Goal: Task Accomplishment & Management: Complete application form

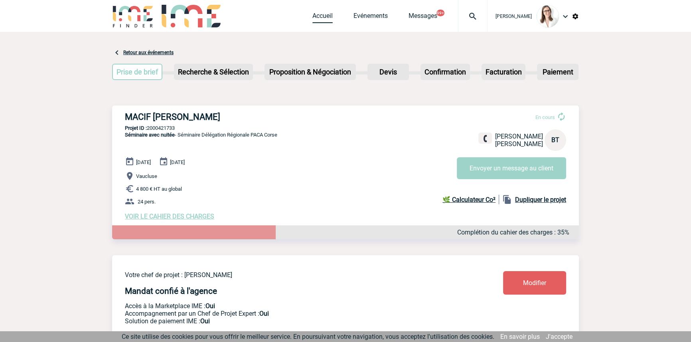
click at [312, 16] on link "Accueil" at bounding box center [322, 17] width 20 height 11
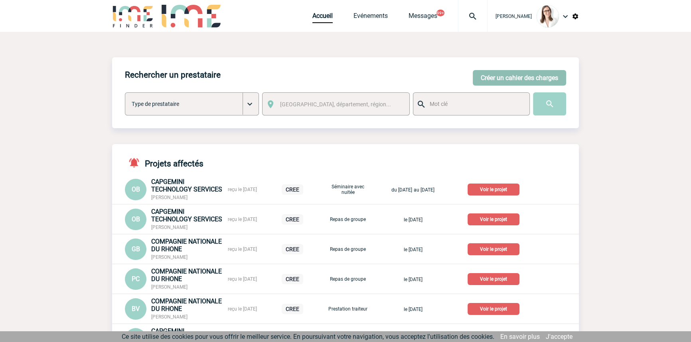
click at [498, 77] on button "Créer un cahier des charges" at bounding box center [518, 78] width 93 height 16
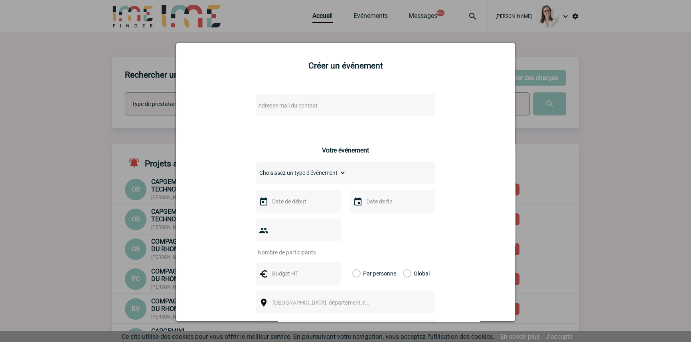
click at [272, 109] on span "Adresse mail du contact" at bounding box center [287, 105] width 59 height 6
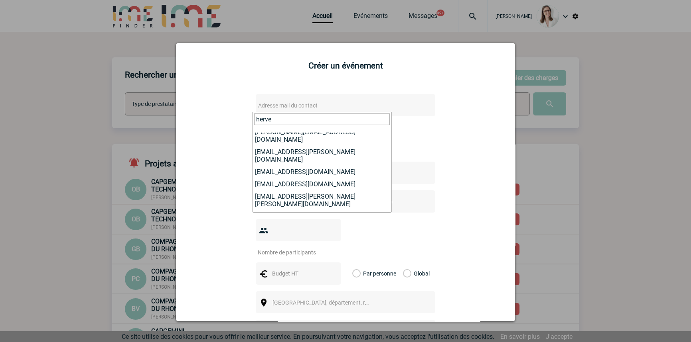
scroll to position [155, 0]
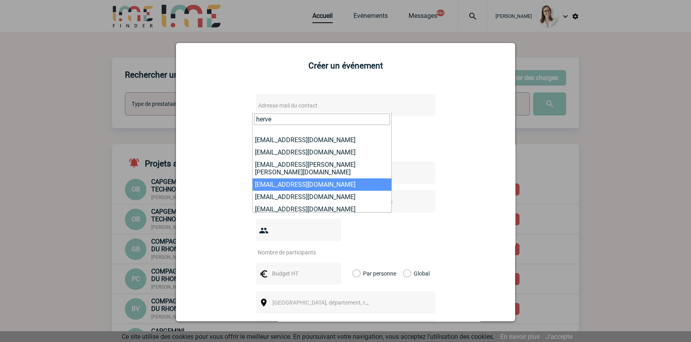
drag, startPoint x: 275, startPoint y: 120, endPoint x: 232, endPoint y: 115, distance: 43.3
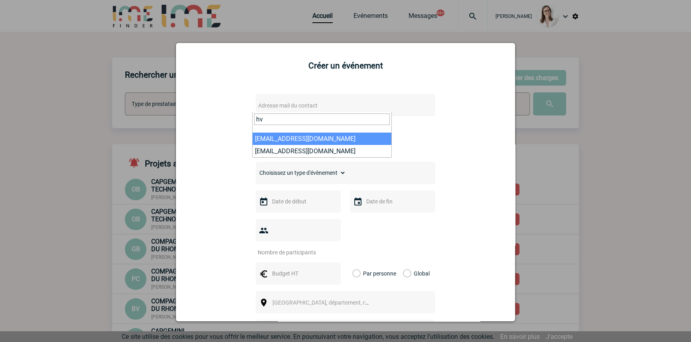
type input "h"
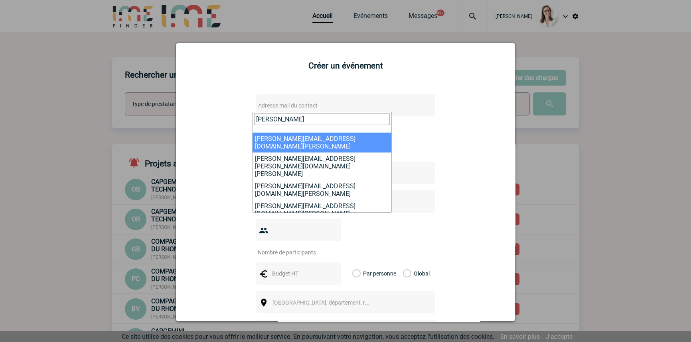
drag, startPoint x: 283, startPoint y: 118, endPoint x: 216, endPoint y: 110, distance: 67.9
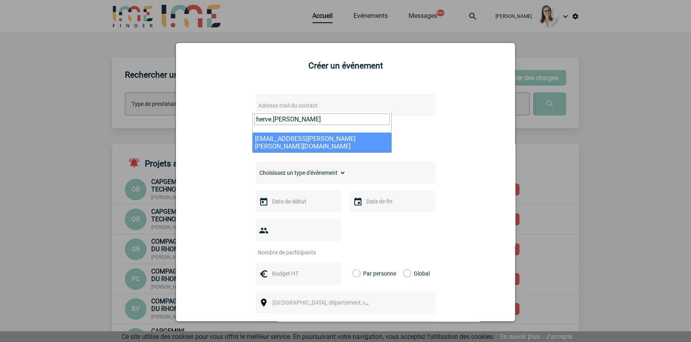
type input "herve.[PERSON_NAME]"
select select "108514"
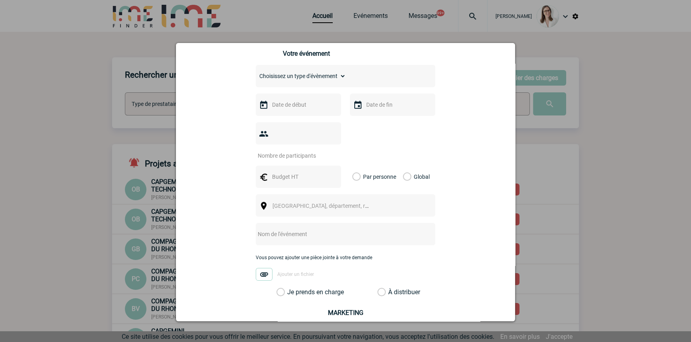
scroll to position [120, 0]
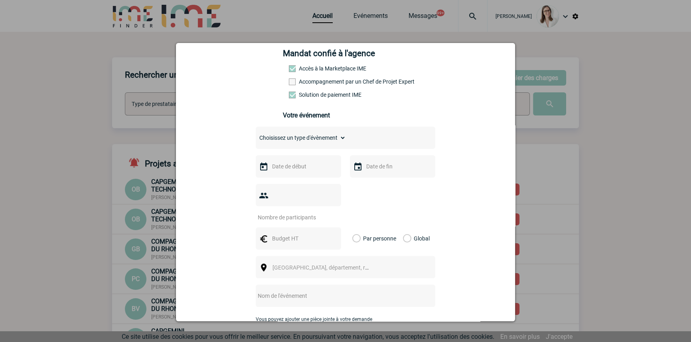
click at [313, 141] on select "Choisissez un type d'évènement Séminaire avec nuitée Séminaire sans nuitée Repa…" at bounding box center [301, 137] width 90 height 11
select select "9"
click at [256, 135] on select "Choisissez un type d'évènement Séminaire avec nuitée Séminaire sans nuitée Repa…" at bounding box center [301, 137] width 90 height 11
click at [275, 163] on div at bounding box center [298, 166] width 85 height 22
click at [277, 168] on input "text" at bounding box center [297, 166] width 55 height 10
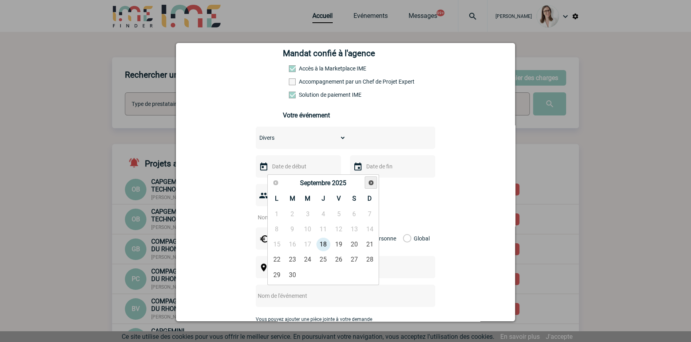
click at [369, 183] on span "Suivant" at bounding box center [371, 183] width 6 height 6
click at [343, 231] on link "10" at bounding box center [338, 229] width 15 height 14
type input "[DATE]"
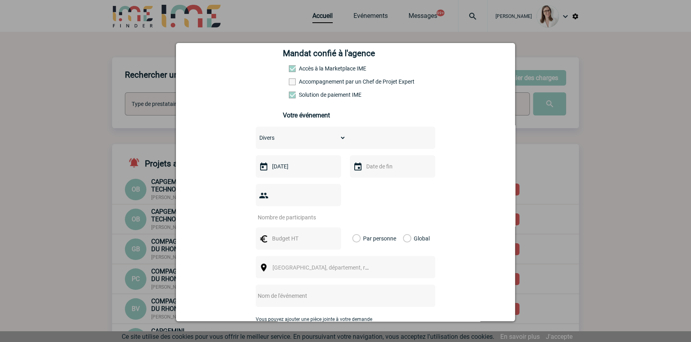
click at [372, 167] on input "text" at bounding box center [391, 166] width 55 height 10
click at [433, 231] on link "10" at bounding box center [432, 229] width 15 height 14
type input "[DATE]"
click at [315, 212] on input "number" at bounding box center [293, 217] width 75 height 10
click at [316, 212] on input "number" at bounding box center [293, 217] width 75 height 10
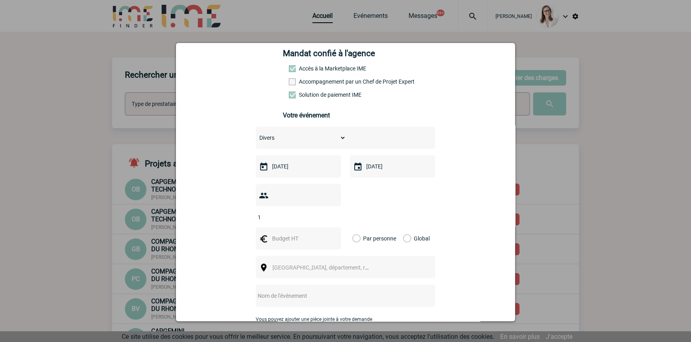
type input "1"
drag, startPoint x: 294, startPoint y: 230, endPoint x: 99, endPoint y: 132, distance: 218.4
click at [292, 234] on input "text" at bounding box center [297, 239] width 55 height 10
click at [307, 234] on input "text" at bounding box center [297, 239] width 55 height 10
type input "5500"
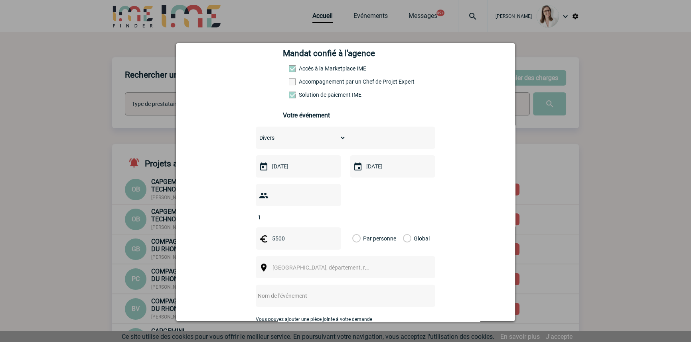
click at [406, 228] on label "Global" at bounding box center [405, 239] width 5 height 22
click at [0, 0] on input "Global" at bounding box center [0, 0] width 0 height 0
drag, startPoint x: 342, startPoint y: 240, endPoint x: 331, endPoint y: 254, distance: 17.0
click at [341, 241] on div "Choisissez un type d'évènement Séminaire avec nuitée Séminaire sans nuitée Repa…" at bounding box center [345, 243] width 179 height 232
click at [331, 265] on span "[GEOGRAPHIC_DATA], département, région..." at bounding box center [327, 268] width 111 height 6
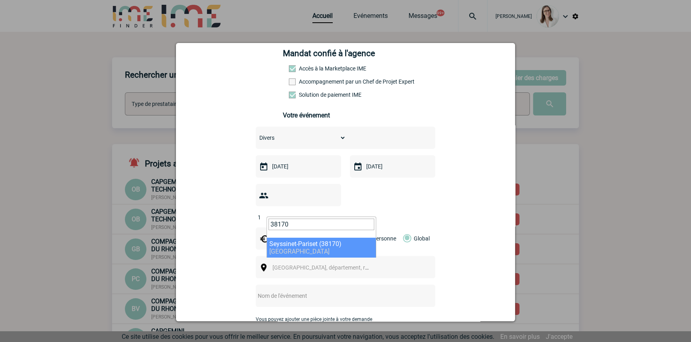
type input "38170"
select select "35847"
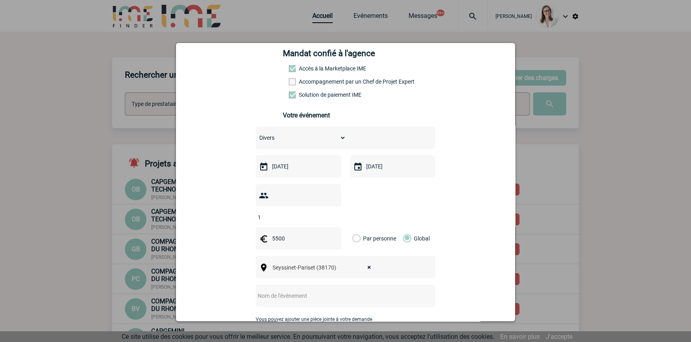
drag, startPoint x: 303, startPoint y: 284, endPoint x: 305, endPoint y: 281, distance: 4.1
click at [303, 291] on input "text" at bounding box center [335, 296] width 158 height 10
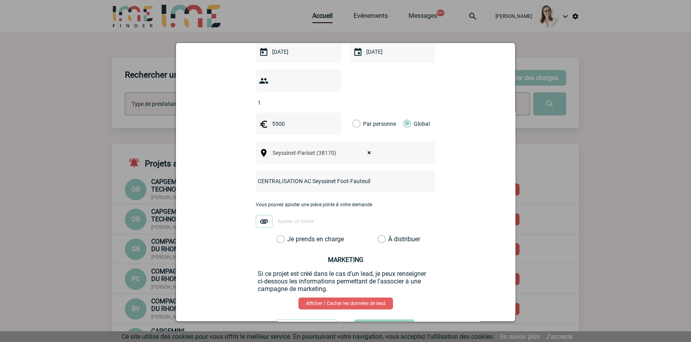
scroll to position [242, 0]
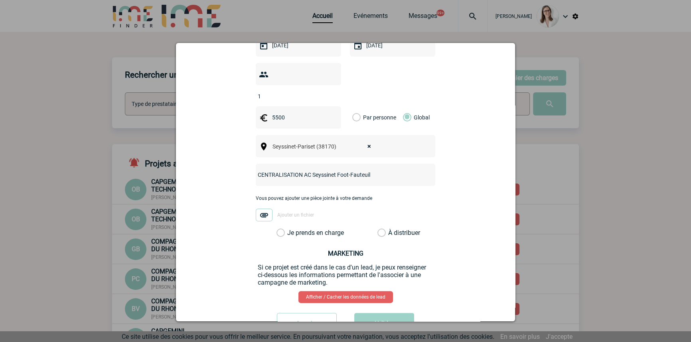
type input "CENTRALISATION AC Seyssinet Foot-Fauteuil"
drag, startPoint x: 310, startPoint y: 223, endPoint x: 334, endPoint y: 268, distance: 50.8
click at [290, 229] on label "Je prends en charge" at bounding box center [283, 233] width 14 height 8
click at [0, 0] on input "Je prends en charge" at bounding box center [0, 0] width 0 height 0
click at [389, 313] on button "Valider" at bounding box center [384, 324] width 60 height 22
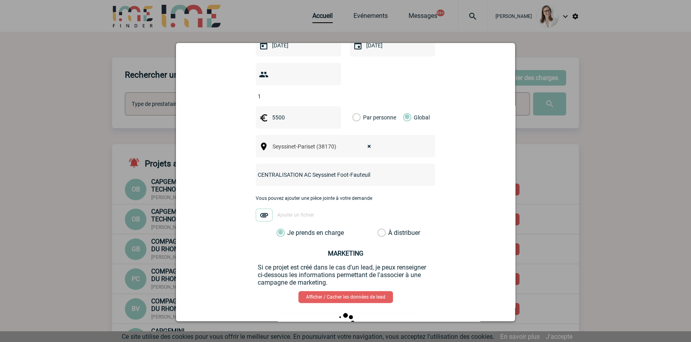
scroll to position [0, 0]
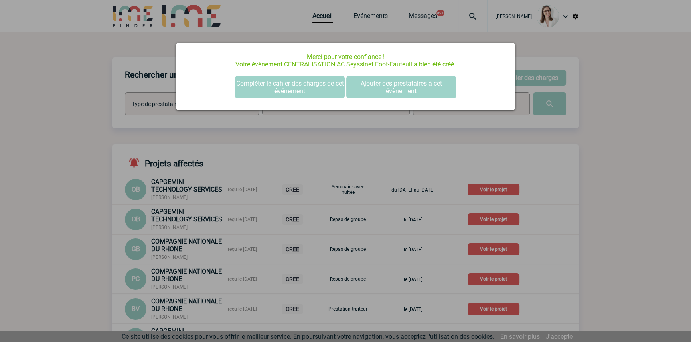
click at [275, 70] on div "Merci pour votre confiance ! Votre évènement CENTRALISATION AC Seyssinet Foot-F…" at bounding box center [345, 76] width 339 height 67
click at [281, 83] on button "Compléter le cahier des charges de cet événement" at bounding box center [290, 87] width 110 height 22
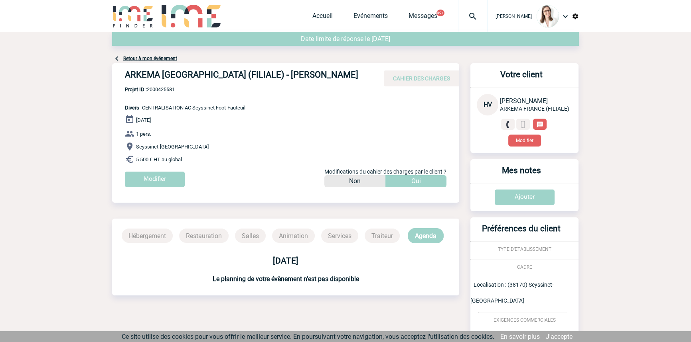
click at [169, 87] on span "Projet ID : 2000425581" at bounding box center [185, 90] width 120 height 6
copy span "2000425581"
click at [312, 16] on link "Accueil" at bounding box center [322, 17] width 20 height 11
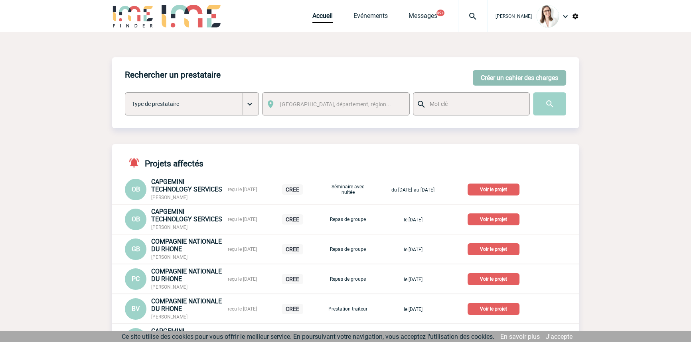
click at [497, 82] on button "Créer un cahier des charges" at bounding box center [518, 78] width 93 height 16
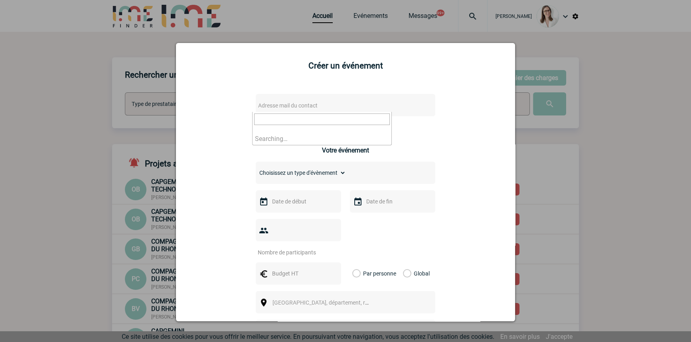
click at [287, 107] on span "Adresse mail du contact" at bounding box center [287, 105] width 59 height 6
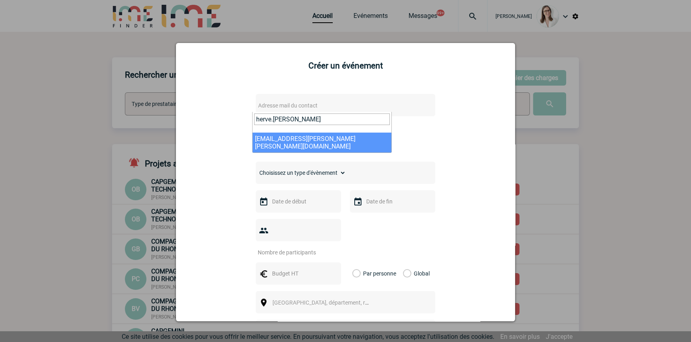
type input "herve.[PERSON_NAME]"
select select "108514"
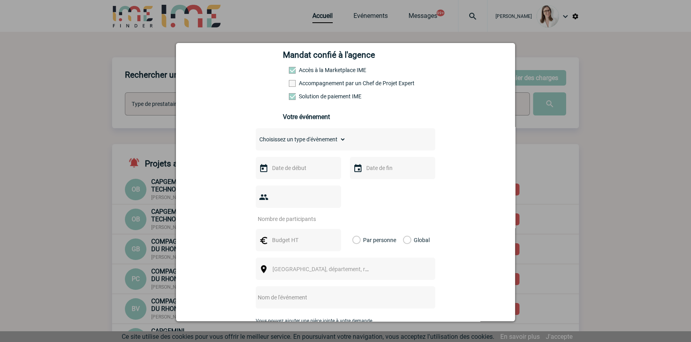
scroll to position [120, 0]
click at [280, 144] on select "Choisissez un type d'évènement Séminaire avec nuitée Séminaire sans nuitée Repa…" at bounding box center [301, 137] width 90 height 11
select select "9"
click at [256, 135] on select "Choisissez un type d'évènement Séminaire avec nuitée Séminaire sans nuitée Repa…" at bounding box center [301, 137] width 90 height 11
click at [288, 172] on input "text" at bounding box center [297, 166] width 55 height 10
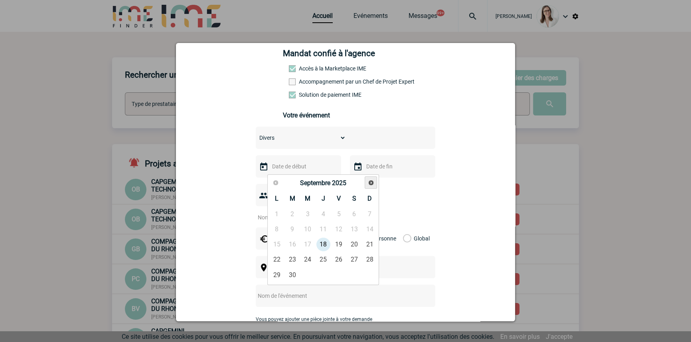
click at [369, 183] on span "Suivant" at bounding box center [371, 183] width 6 height 6
click at [342, 232] on link "10" at bounding box center [338, 229] width 15 height 14
type input "[DATE]"
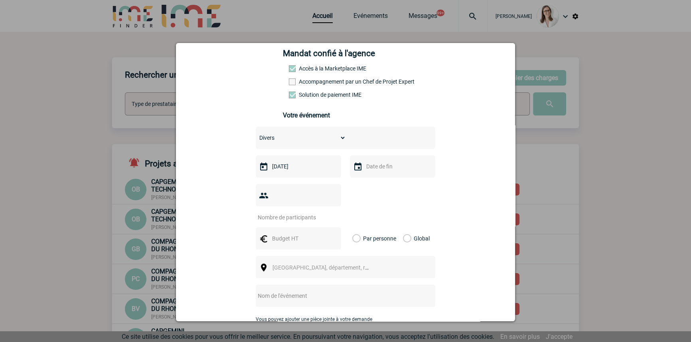
click at [368, 175] on div at bounding box center [392, 166] width 85 height 22
click at [370, 170] on input "text" at bounding box center [391, 166] width 55 height 10
click at [428, 231] on link "10" at bounding box center [432, 229] width 15 height 14
type input "[DATE]"
drag, startPoint x: 285, startPoint y: 200, endPoint x: 246, endPoint y: 204, distance: 39.2
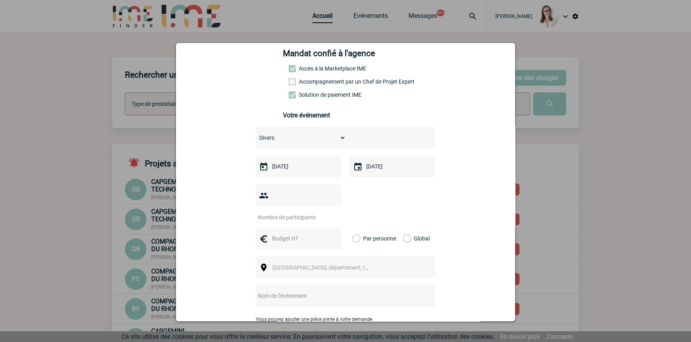
click at [285, 212] on input "number" at bounding box center [293, 217] width 75 height 10
type input "1"
click at [277, 234] on input "text" at bounding box center [297, 239] width 55 height 10
type input "464"
click at [405, 228] on label "Global" at bounding box center [405, 239] width 5 height 22
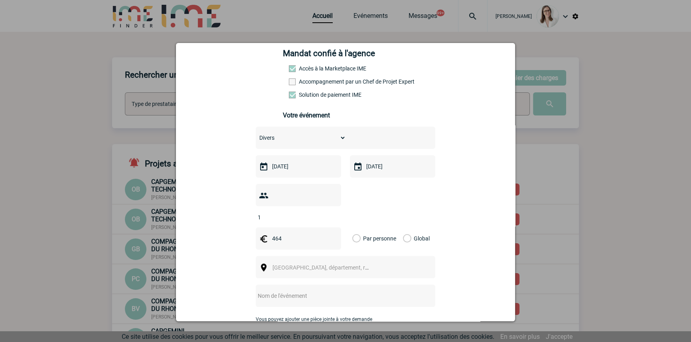
click at [0, 0] on input "Global" at bounding box center [0, 0] width 0 height 0
click at [291, 265] on span "[GEOGRAPHIC_DATA], département, région..." at bounding box center [327, 268] width 111 height 6
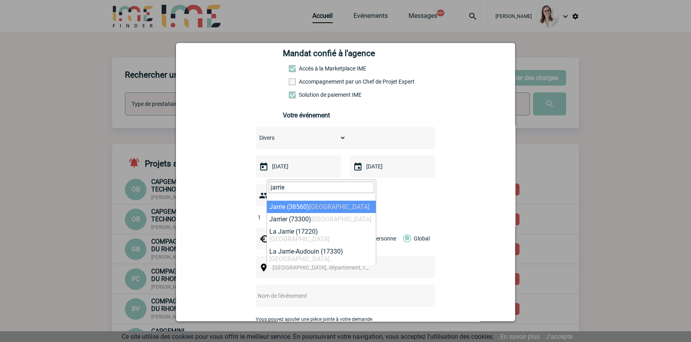
type input "jarrie"
select select "35578"
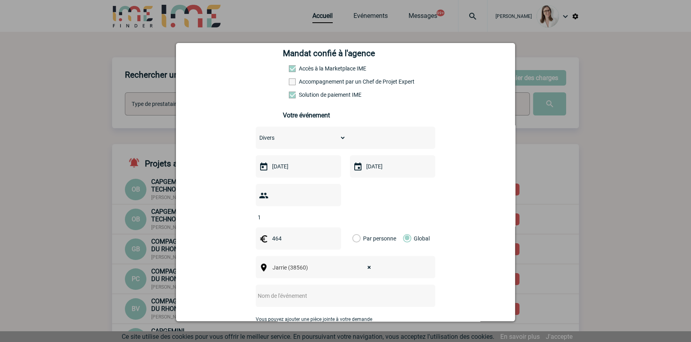
click at [306, 291] on input "text" at bounding box center [335, 296] width 158 height 10
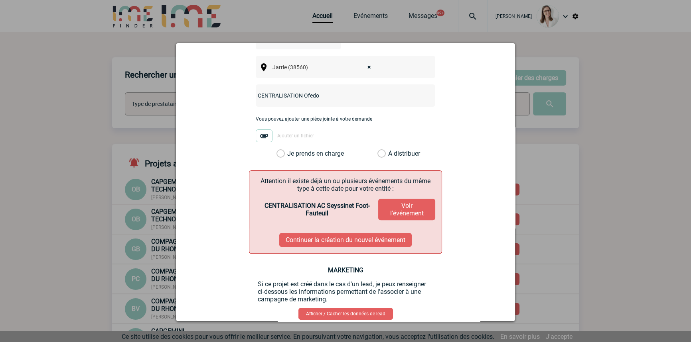
scroll to position [329, 0]
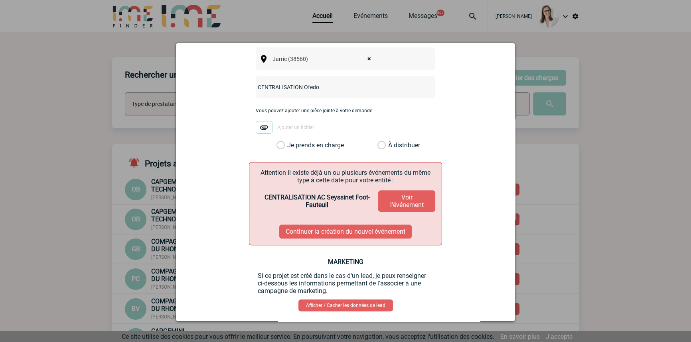
type input "CENTRALISATION Ofedo"
click at [290, 142] on label "Je prends en charge" at bounding box center [283, 146] width 14 height 8
click at [0, 0] on input "Je prends en charge" at bounding box center [0, 0] width 0 height 0
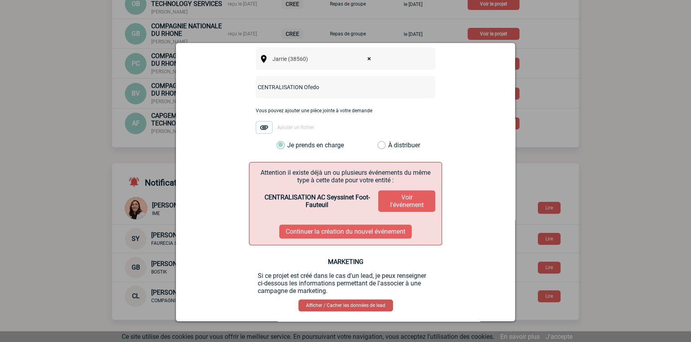
scroll to position [242, 0]
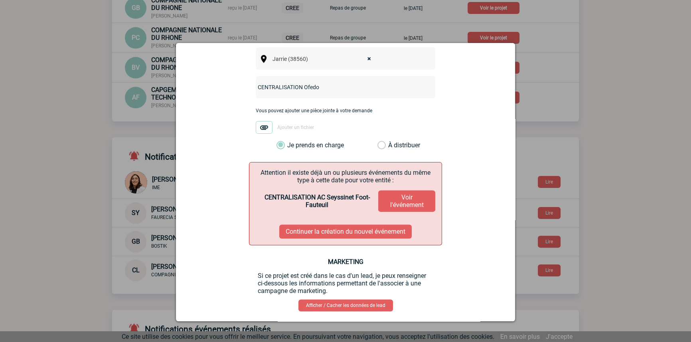
click at [317, 225] on button "Continuer la création du nouvel événement" at bounding box center [345, 232] width 132 height 14
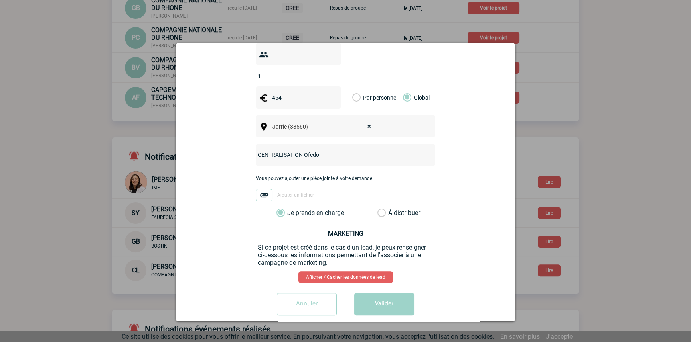
click at [356, 301] on button "Valider" at bounding box center [384, 304] width 60 height 22
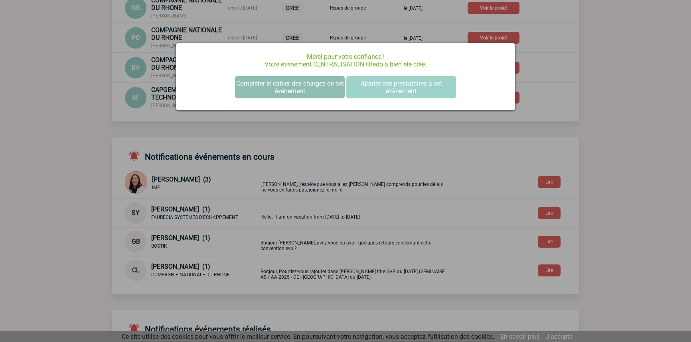
click at [262, 87] on button "Compléter le cahier des charges de cet événement" at bounding box center [290, 87] width 110 height 22
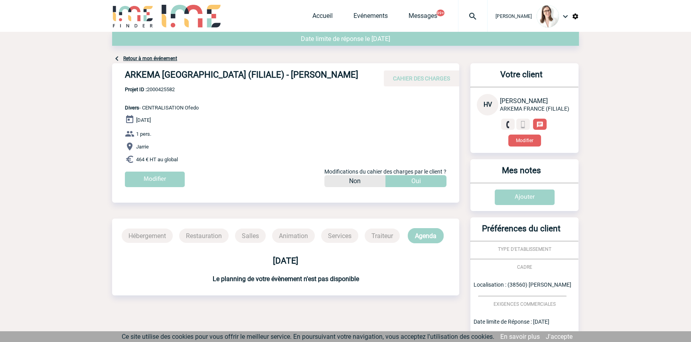
click at [174, 87] on span "Projet ID : 2000425582" at bounding box center [162, 90] width 74 height 6
copy span "2000425582"
click at [458, 24] on div at bounding box center [473, 16] width 30 height 32
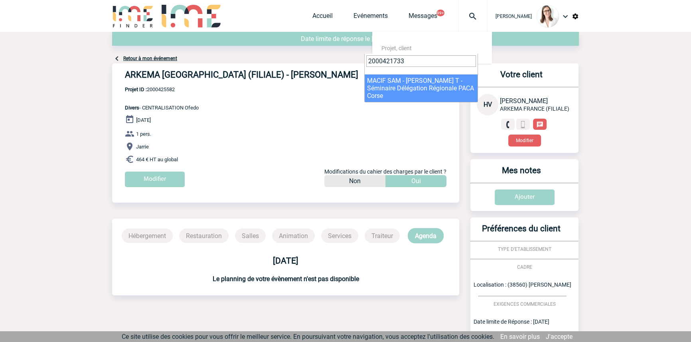
type input "2000421733"
select select "21234"
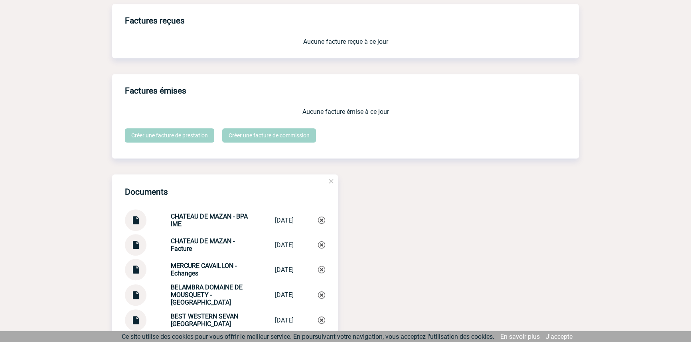
scroll to position [786, 0]
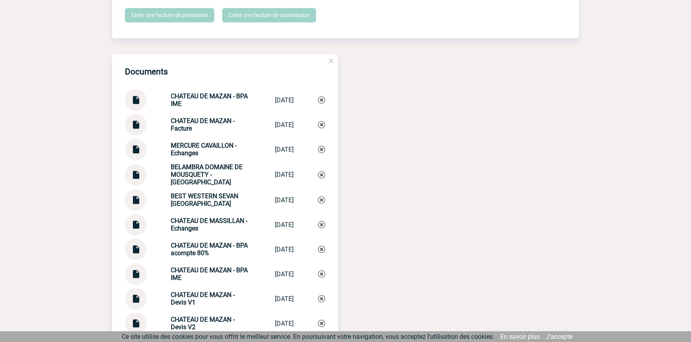
click at [136, 125] on img at bounding box center [135, 122] width 10 height 16
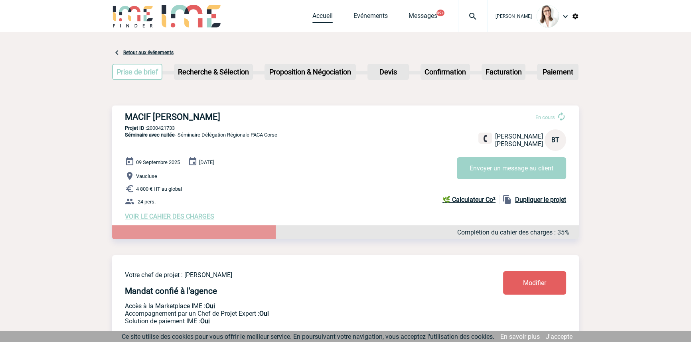
click at [312, 16] on link "Accueil" at bounding box center [322, 17] width 20 height 11
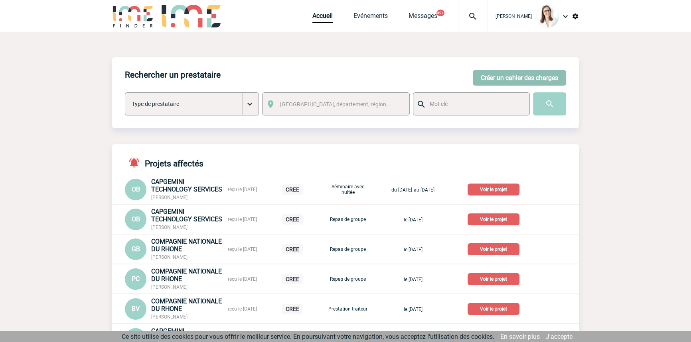
click at [525, 75] on button "Créer un cahier des charges" at bounding box center [518, 78] width 93 height 16
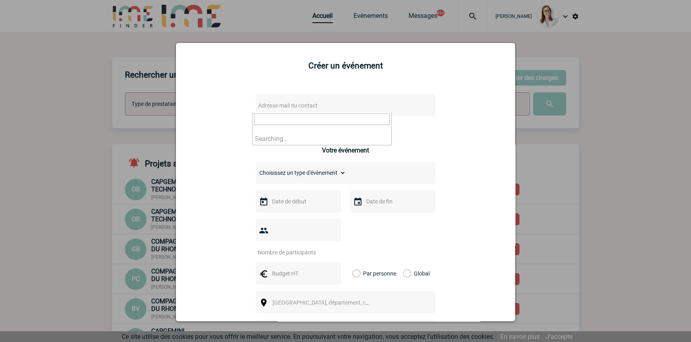
click at [271, 110] on span "Adresse mail du contact" at bounding box center [325, 105] width 140 height 11
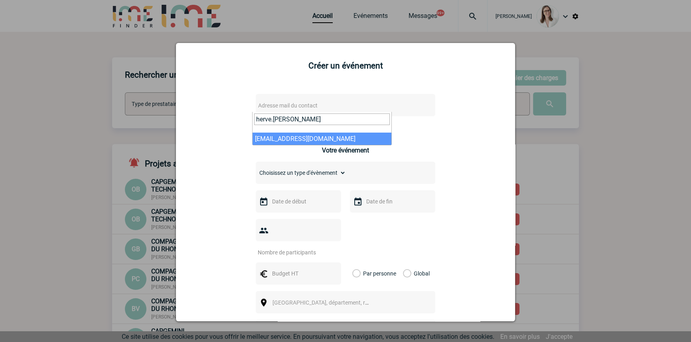
type input "herve.vincent"
select select "108514"
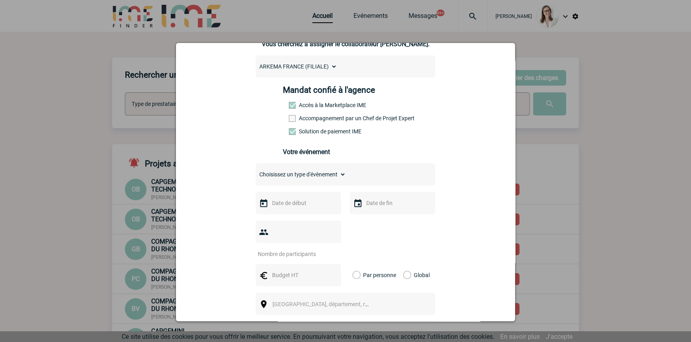
scroll to position [120, 0]
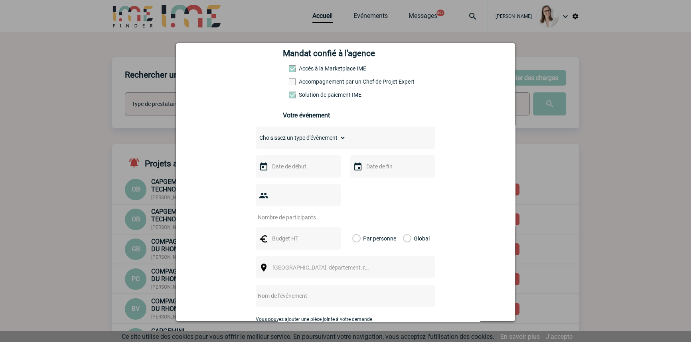
click at [302, 135] on select "Choisissez un type d'évènement Séminaire avec nuitée Séminaire sans nuitée Repa…" at bounding box center [301, 137] width 90 height 11
click at [299, 142] on select "Choisissez un type d'évènement Séminaire avec nuitée Séminaire sans nuitée Repa…" at bounding box center [301, 137] width 90 height 11
select select "2"
click at [256, 135] on select "Choisissez un type d'évènement Séminaire avec nuitée Séminaire sans nuitée Repa…" at bounding box center [301, 137] width 90 height 11
click at [288, 168] on input "text" at bounding box center [297, 166] width 55 height 10
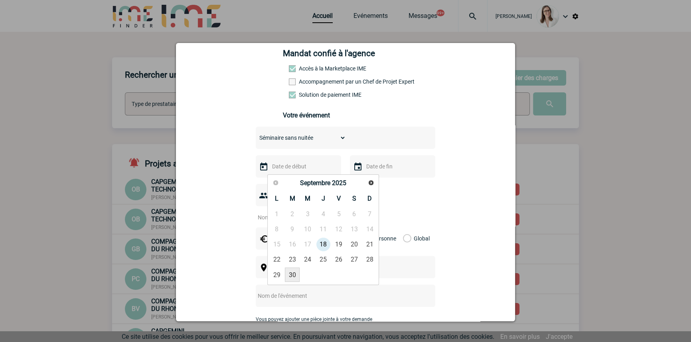
click at [292, 272] on link "30" at bounding box center [292, 275] width 15 height 14
type input "30-09-2025"
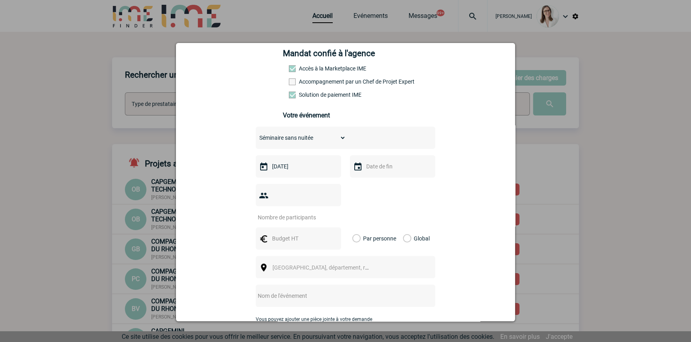
click at [364, 166] on input "text" at bounding box center [391, 166] width 55 height 10
click at [383, 273] on link "30" at bounding box center [386, 275] width 15 height 14
type input "30-09-2025"
drag, startPoint x: 291, startPoint y: 196, endPoint x: 178, endPoint y: 216, distance: 115.4
click at [291, 212] on input "number" at bounding box center [293, 217] width 75 height 10
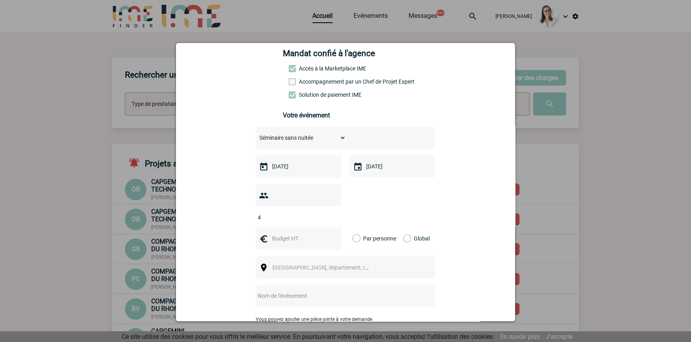
type input "4"
drag, startPoint x: 287, startPoint y: 229, endPoint x: 275, endPoint y: 229, distance: 12.0
click at [287, 234] on input "text" at bounding box center [297, 239] width 55 height 10
type input "629"
click at [404, 228] on label "Global" at bounding box center [405, 239] width 5 height 22
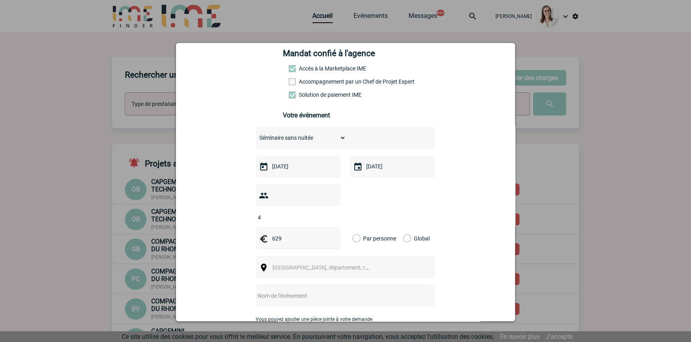
click at [0, 0] on input "Global" at bounding box center [0, 0] width 0 height 0
click at [336, 256] on div "[GEOGRAPHIC_DATA], département, région..." at bounding box center [345, 267] width 179 height 22
click at [335, 265] on span "[GEOGRAPHIC_DATA], département, région..." at bounding box center [327, 268] width 111 height 6
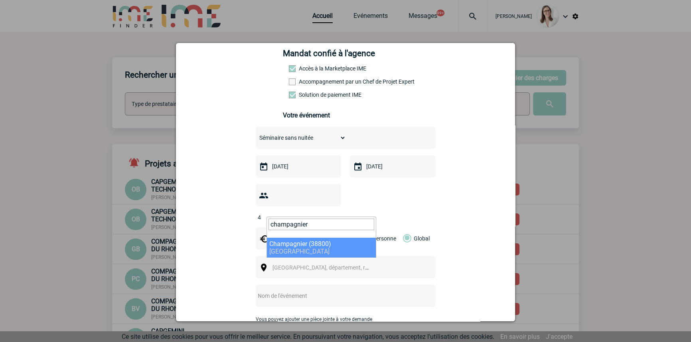
type input "champagnier"
select select "35457"
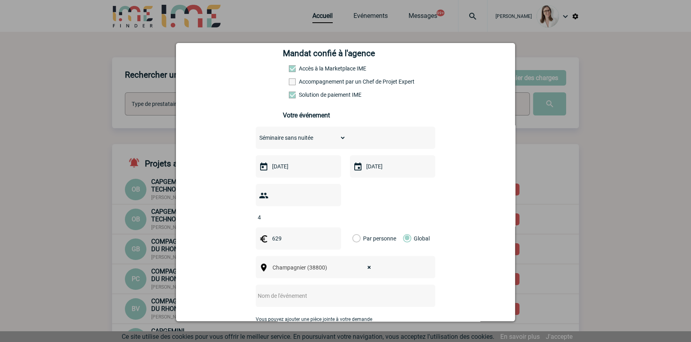
click at [310, 291] on input "text" at bounding box center [335, 296] width 158 height 10
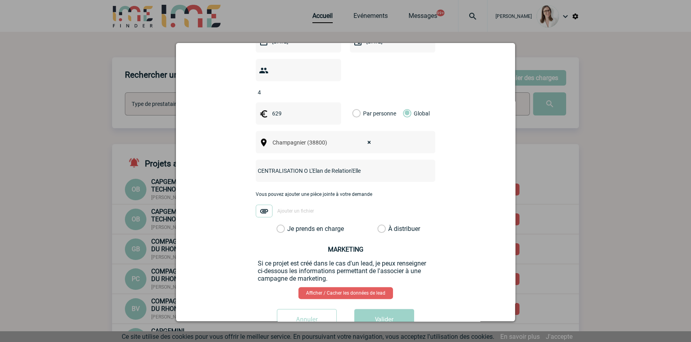
scroll to position [262, 0]
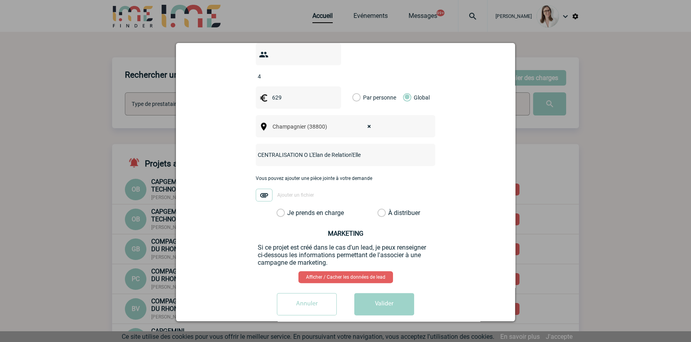
type input "CENTRALISATION O L'Elan de Relation'Elle"
click at [290, 209] on label "Je prends en charge" at bounding box center [283, 213] width 14 height 8
click at [0, 0] on input "Je prends en charge" at bounding box center [0, 0] width 0 height 0
click at [368, 293] on button "Valider" at bounding box center [384, 304] width 60 height 22
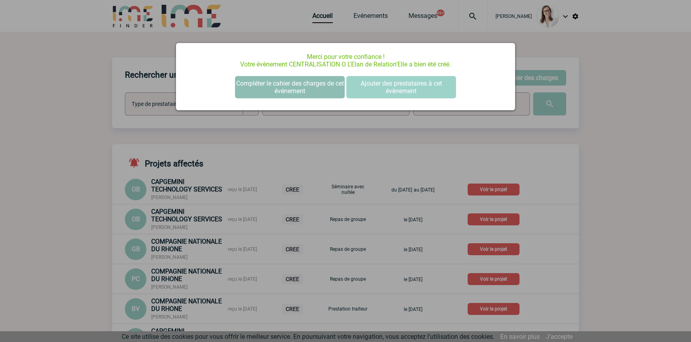
click at [286, 85] on button "Compléter le cahier des charges de cet événement" at bounding box center [290, 87] width 110 height 22
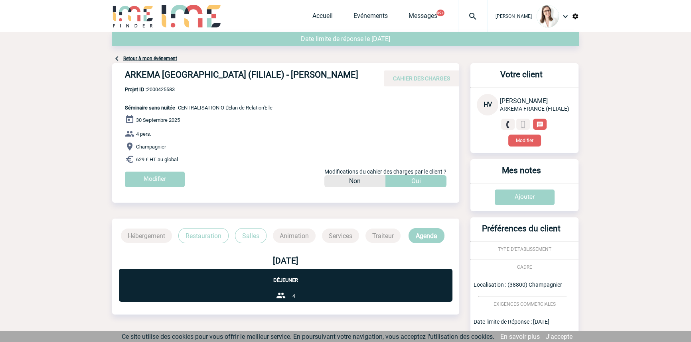
click at [157, 89] on span "Projet ID : 2000425583" at bounding box center [199, 90] width 148 height 6
copy span "2000425583"
click at [312, 16] on link "Accueil" at bounding box center [322, 17] width 20 height 11
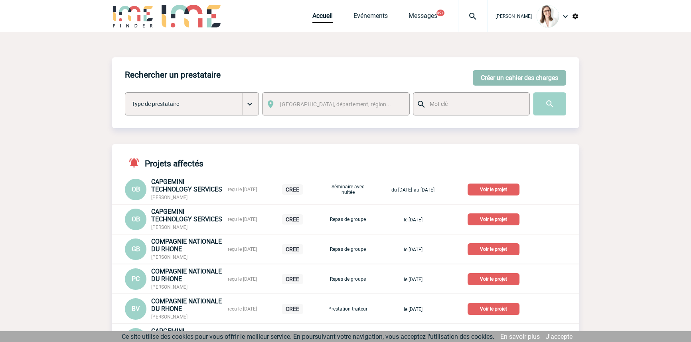
click at [501, 75] on button "Créer un cahier des charges" at bounding box center [518, 78] width 93 height 16
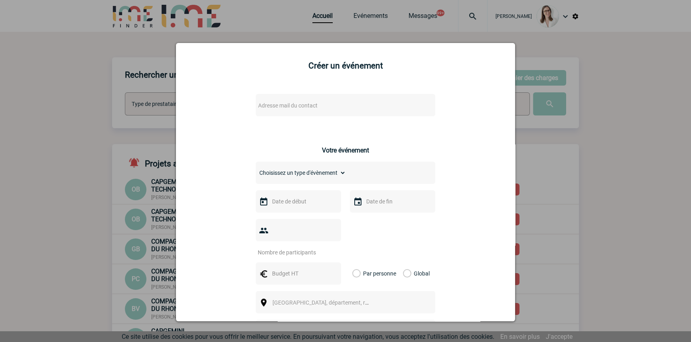
click at [270, 108] on span "Adresse mail du contact" at bounding box center [287, 105] width 59 height 6
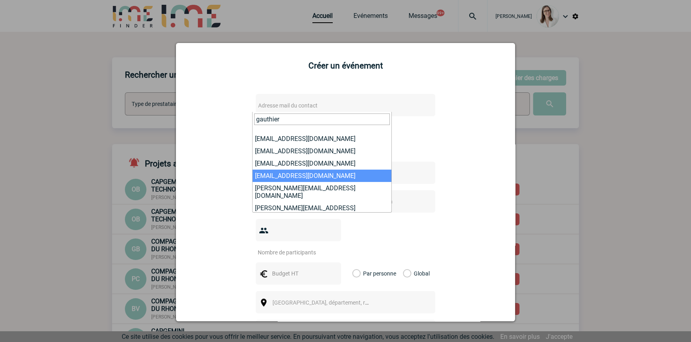
scroll to position [32, 0]
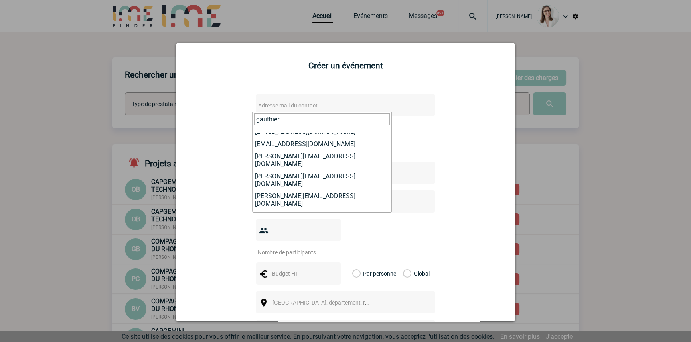
type input "gauthier"
select select "129102"
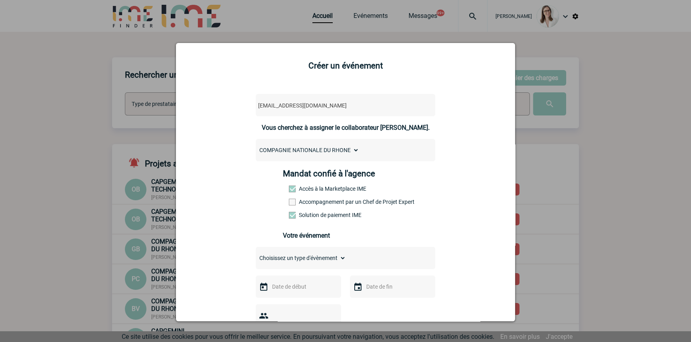
click at [312, 203] on label "Accompagnement par un Chef de Projet Expert" at bounding box center [306, 202] width 35 height 6
click at [0, 0] on input "Accompagnement par un Chef de Projet Expert" at bounding box center [0, 0] width 0 height 0
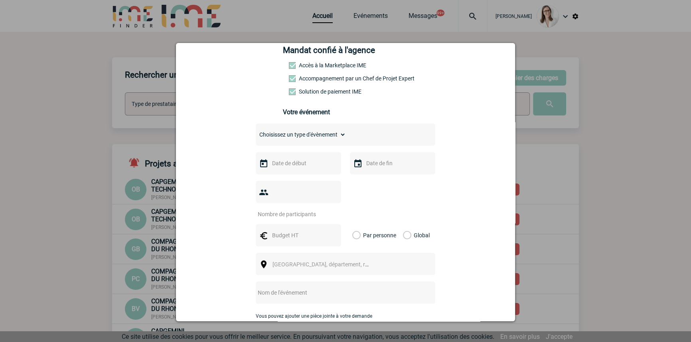
scroll to position [120, 0]
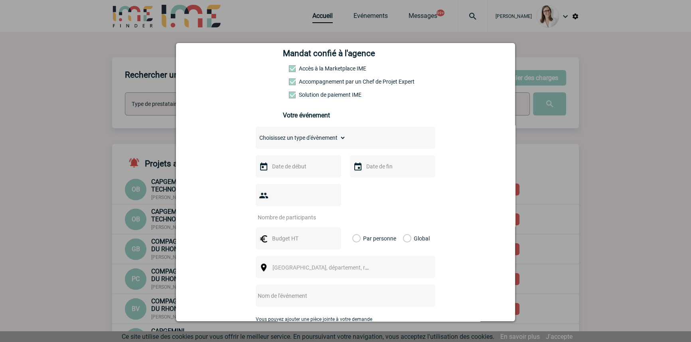
click at [309, 138] on select "Choisissez un type d'évènement Séminaire avec nuitée Séminaire sans nuitée Repa…" at bounding box center [301, 137] width 90 height 11
select select "2"
click at [256, 135] on select "Choisissez un type d'évènement Séminaire avec nuitée Séminaire sans nuitée Repa…" at bounding box center [301, 137] width 90 height 11
click at [304, 169] on input "text" at bounding box center [297, 166] width 55 height 10
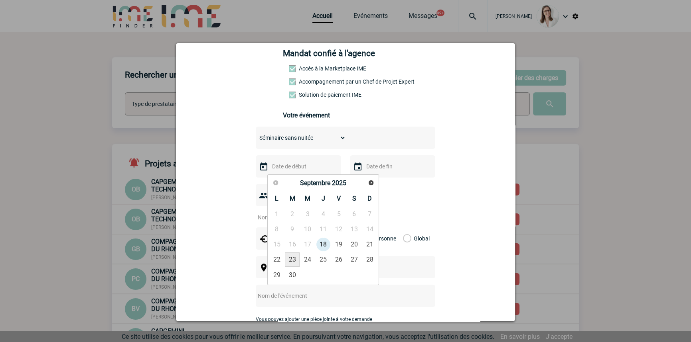
click at [292, 259] on link "23" at bounding box center [292, 260] width 15 height 14
type input "[DATE]"
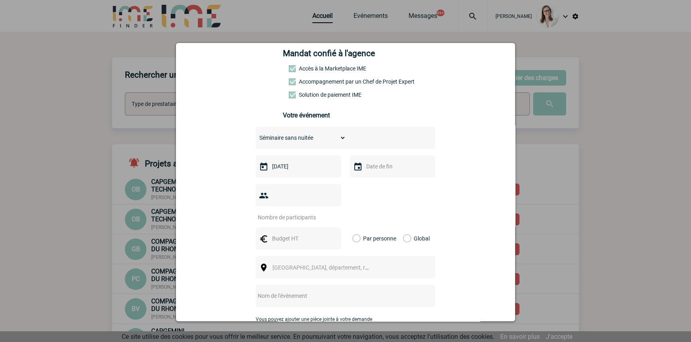
click at [374, 173] on div at bounding box center [392, 166] width 85 height 22
click at [388, 169] on input "text" at bounding box center [391, 166] width 55 height 10
click at [386, 258] on link "23" at bounding box center [386, 260] width 15 height 14
type input "[DATE]"
click at [298, 234] on input "text" at bounding box center [297, 239] width 55 height 10
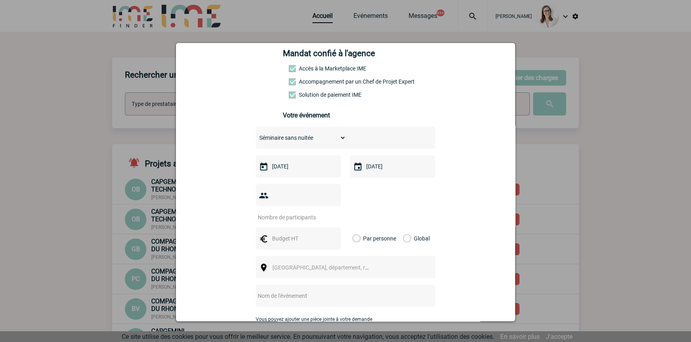
click at [298, 212] on input "number" at bounding box center [293, 217] width 75 height 10
type input "2"
click at [299, 234] on input "text" at bounding box center [297, 239] width 55 height 10
type input "200"
click at [409, 228] on div "Global" at bounding box center [414, 239] width 27 height 22
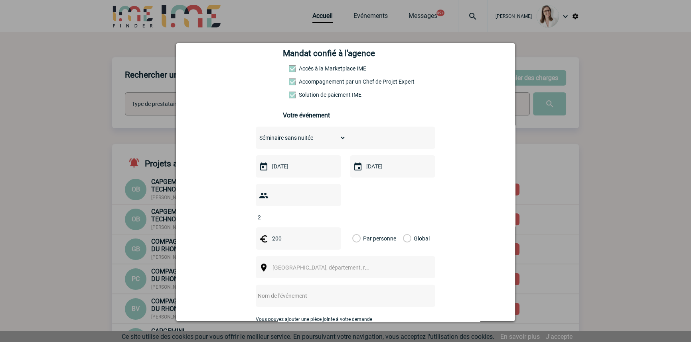
drag, startPoint x: 406, startPoint y: 224, endPoint x: 336, endPoint y: 253, distance: 75.6
click at [405, 228] on label "Global" at bounding box center [405, 239] width 5 height 22
click at [0, 0] on input "Global" at bounding box center [0, 0] width 0 height 0
drag, startPoint x: 293, startPoint y: 264, endPoint x: 288, endPoint y: 263, distance: 4.9
click at [291, 264] on div "[GEOGRAPHIC_DATA], département, région..." at bounding box center [345, 267] width 179 height 22
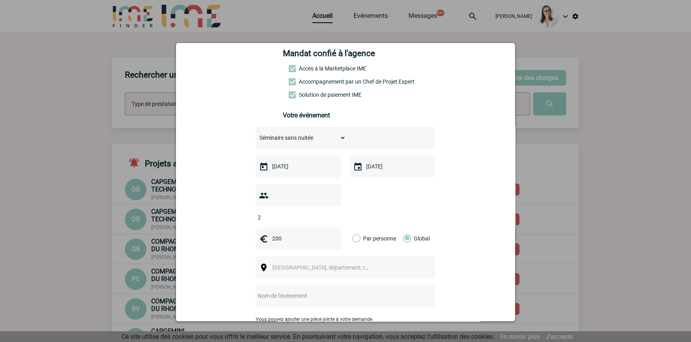
click at [291, 265] on span "[GEOGRAPHIC_DATA], département, région..." at bounding box center [327, 268] width 111 height 6
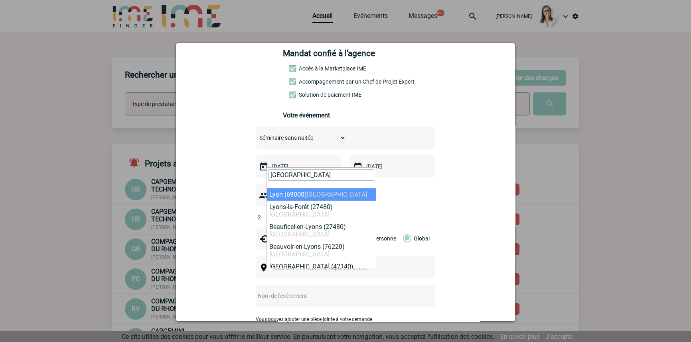
type input "[GEOGRAPHIC_DATA]"
select select "36544"
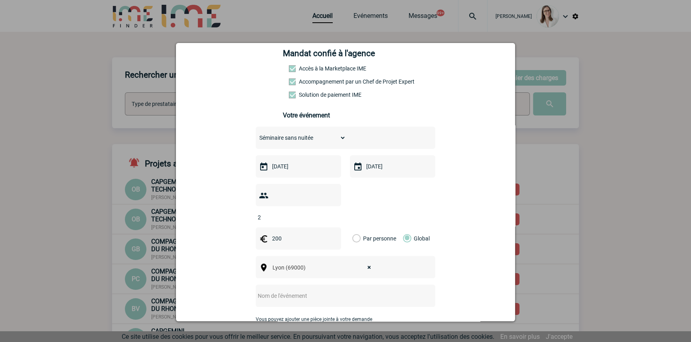
click at [292, 291] on input "text" at bounding box center [335, 296] width 158 height 10
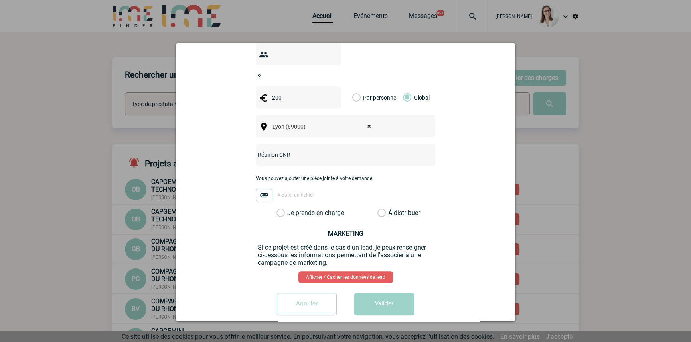
type input "Réunion CNR"
click at [290, 209] on label "Je prends en charge" at bounding box center [283, 213] width 14 height 8
click at [0, 0] on input "Je prends en charge" at bounding box center [0, 0] width 0 height 0
click at [364, 293] on button "Valider" at bounding box center [384, 304] width 60 height 22
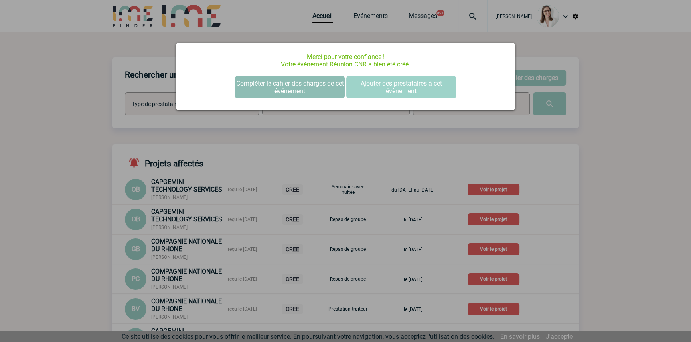
click at [331, 84] on button "Compléter le cahier des charges de cet événement" at bounding box center [290, 87] width 110 height 22
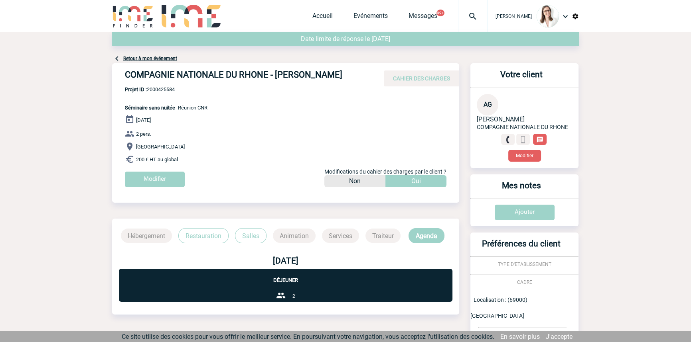
click at [172, 91] on span "Projet ID : 2000425584" at bounding box center [166, 90] width 83 height 6
copy span "2000425584"
